Goal: Task Accomplishment & Management: Manage account settings

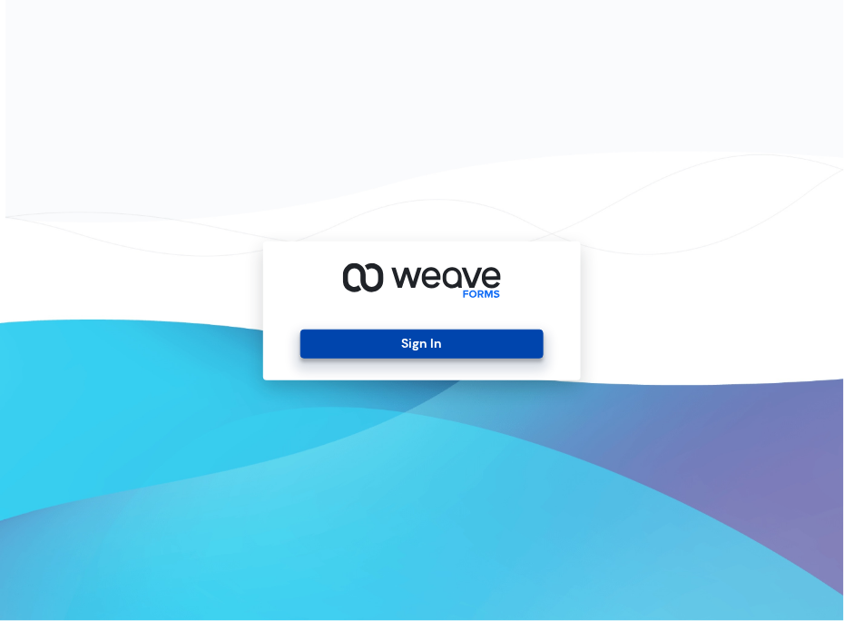
drag, startPoint x: 390, startPoint y: 320, endPoint x: 399, endPoint y: 339, distance: 19.9
click at [399, 339] on div "Sign In" at bounding box center [422, 310] width 318 height 139
click at [399, 339] on button "Sign In" at bounding box center [421, 344] width 242 height 29
